Goal: Check status: Check status

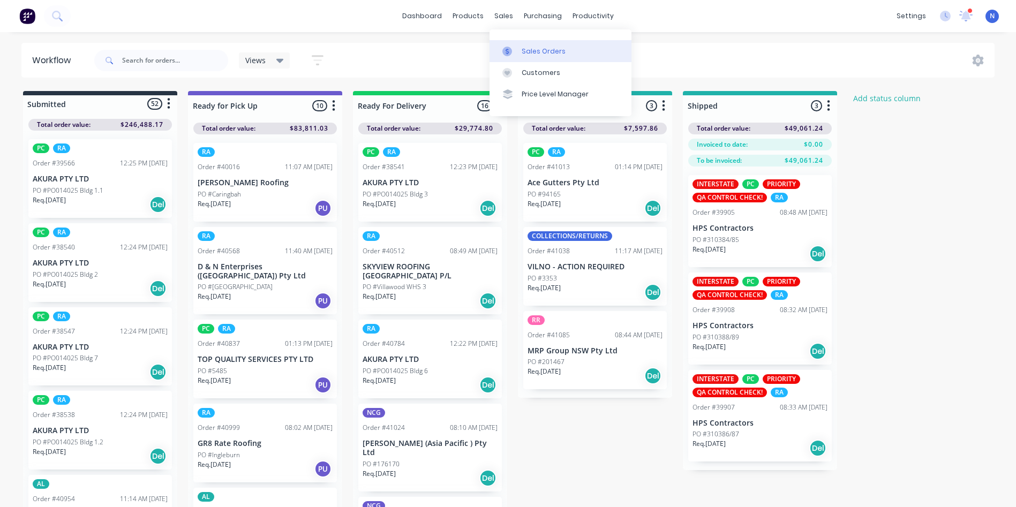
click at [504, 19] on div "sales" at bounding box center [503, 16] width 29 height 16
click at [529, 53] on div "Sales Orders" at bounding box center [544, 52] width 44 height 10
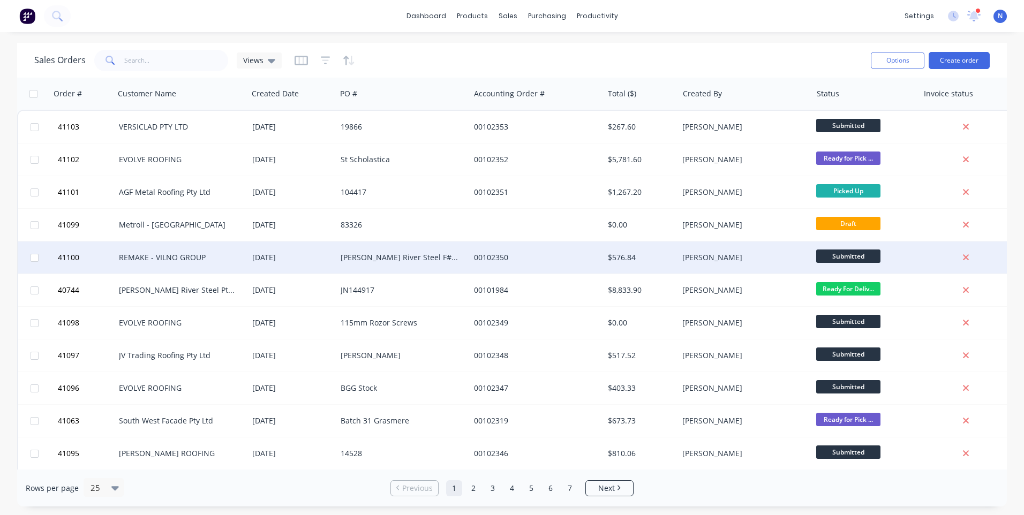
click at [507, 265] on div "00102350" at bounding box center [536, 258] width 133 height 32
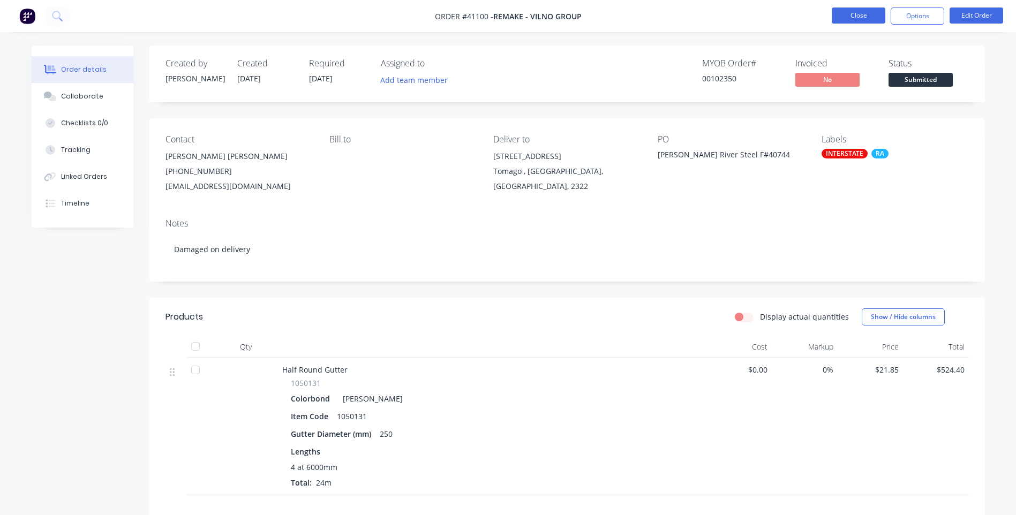
click at [866, 20] on button "Close" at bounding box center [859, 16] width 54 height 16
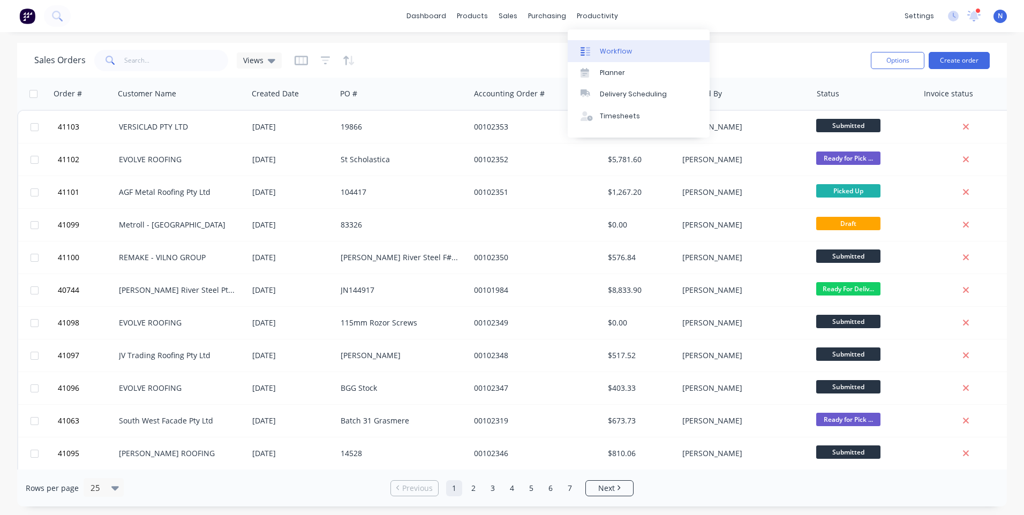
click at [590, 19] on div "productivity" at bounding box center [598, 16] width 52 height 16
click at [600, 48] on div "Workflow" at bounding box center [616, 52] width 32 height 10
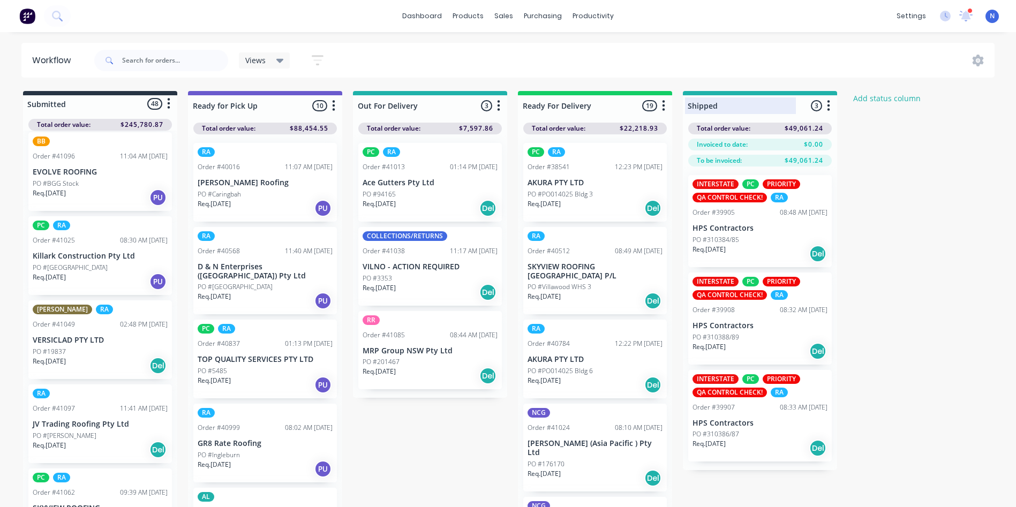
scroll to position [3283, 0]
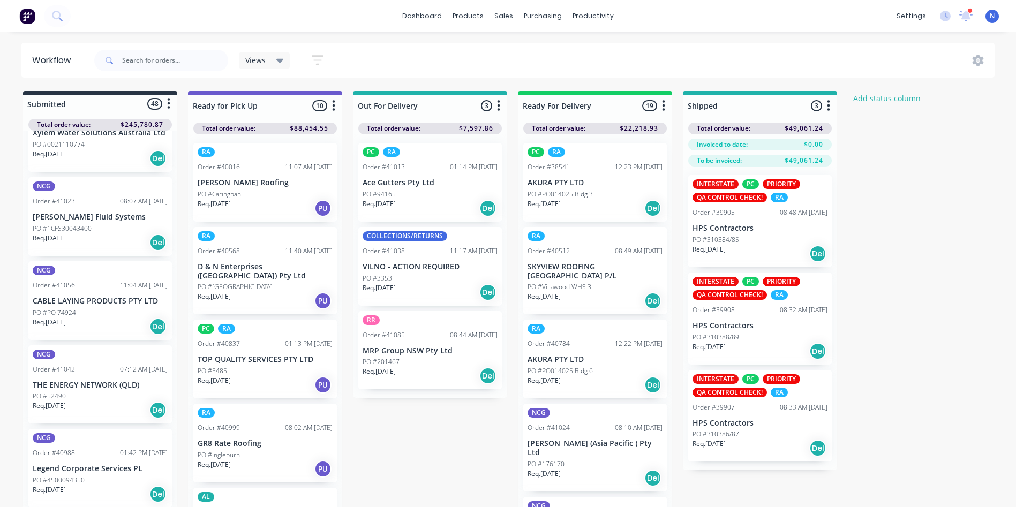
click at [85, 392] on div "PO #52490" at bounding box center [100, 397] width 135 height 10
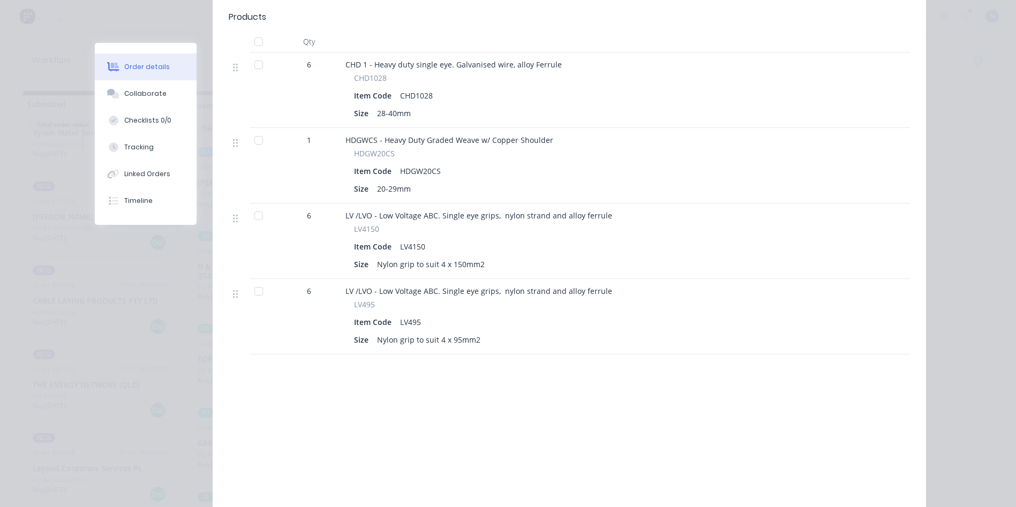
scroll to position [54, 0]
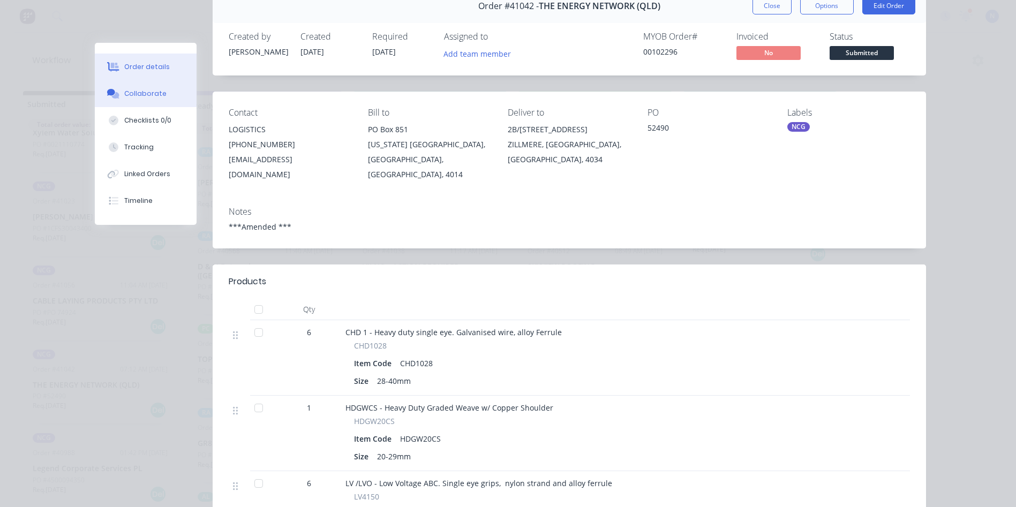
click at [139, 92] on div "Collaborate" at bounding box center [145, 94] width 42 height 10
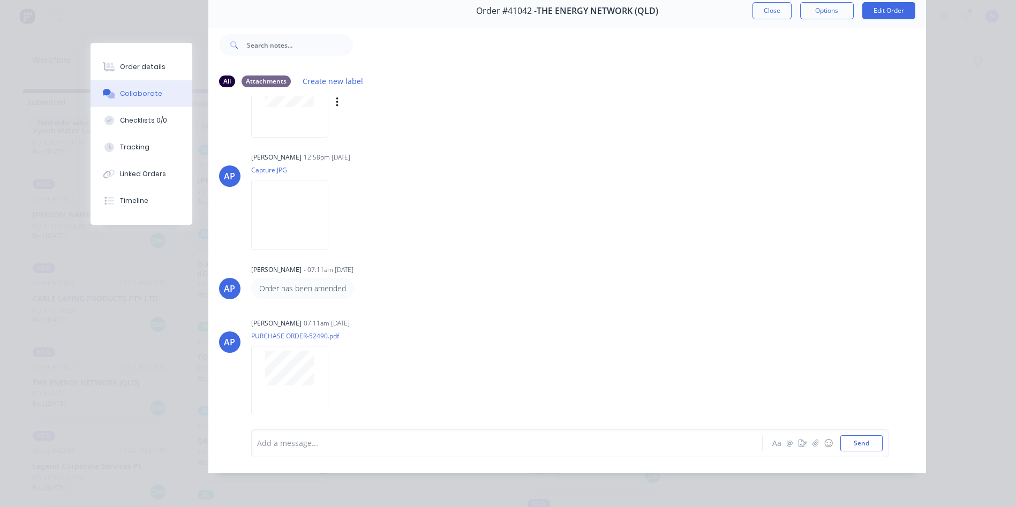
scroll to position [14, 0]
click at [753, 5] on button "Close" at bounding box center [772, 10] width 39 height 17
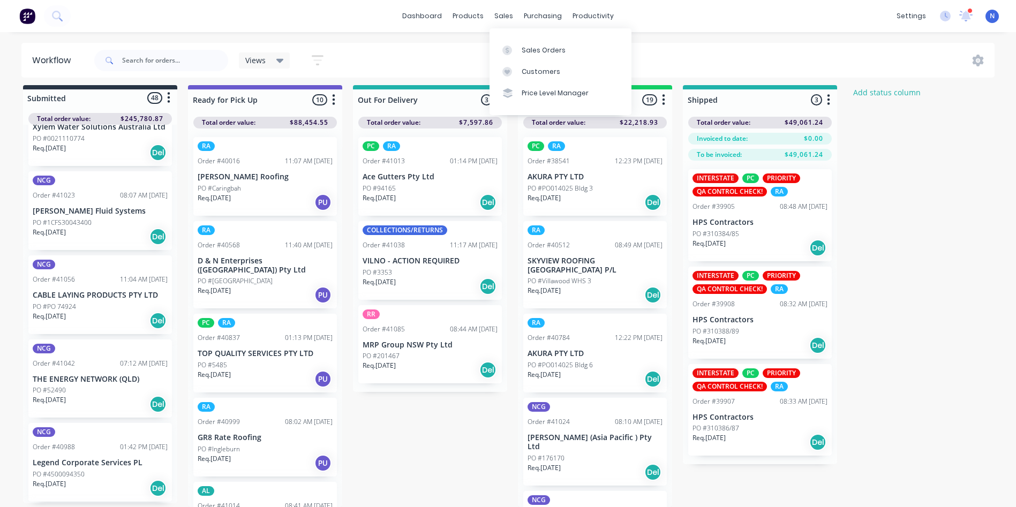
scroll to position [0, 0]
